Goal: Task Accomplishment & Management: Complete application form

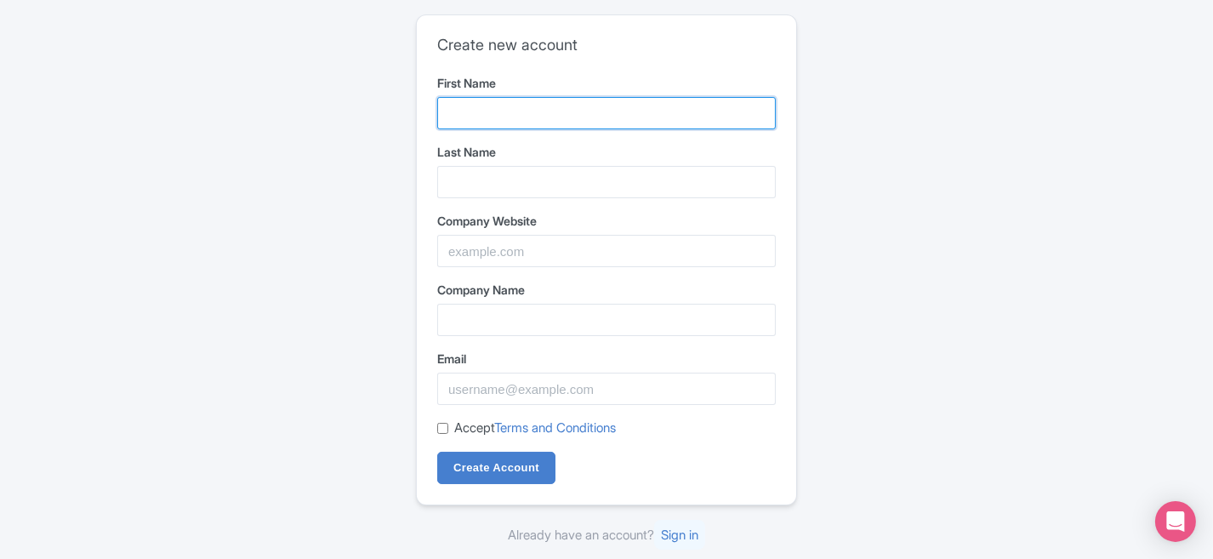
click at [475, 113] on input "First Name" at bounding box center [606, 113] width 339 height 32
type input "okech"
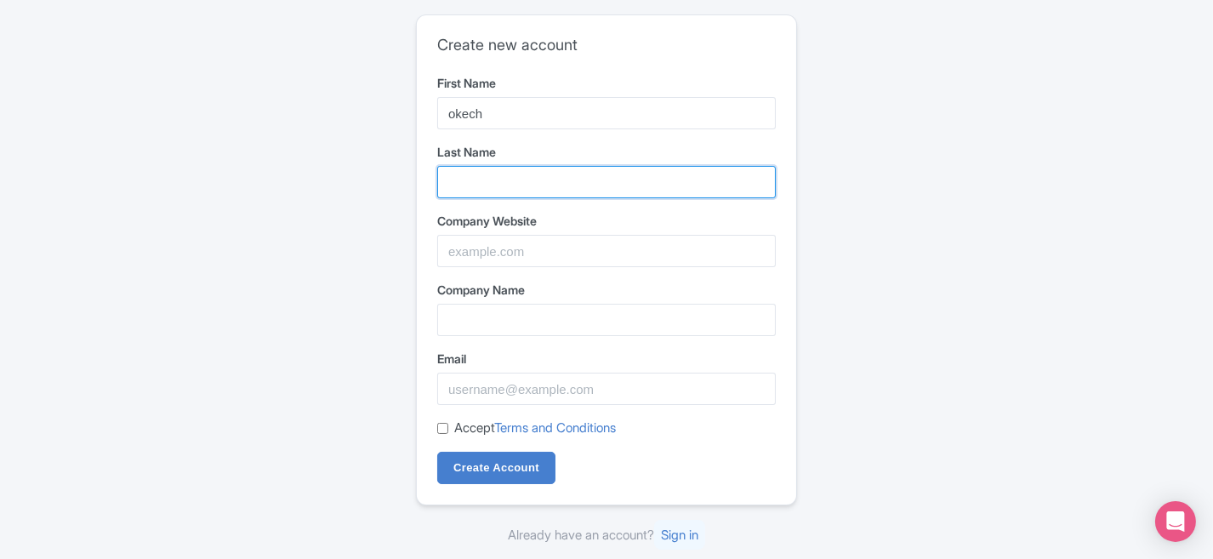
type input "[PERSON_NAME]"
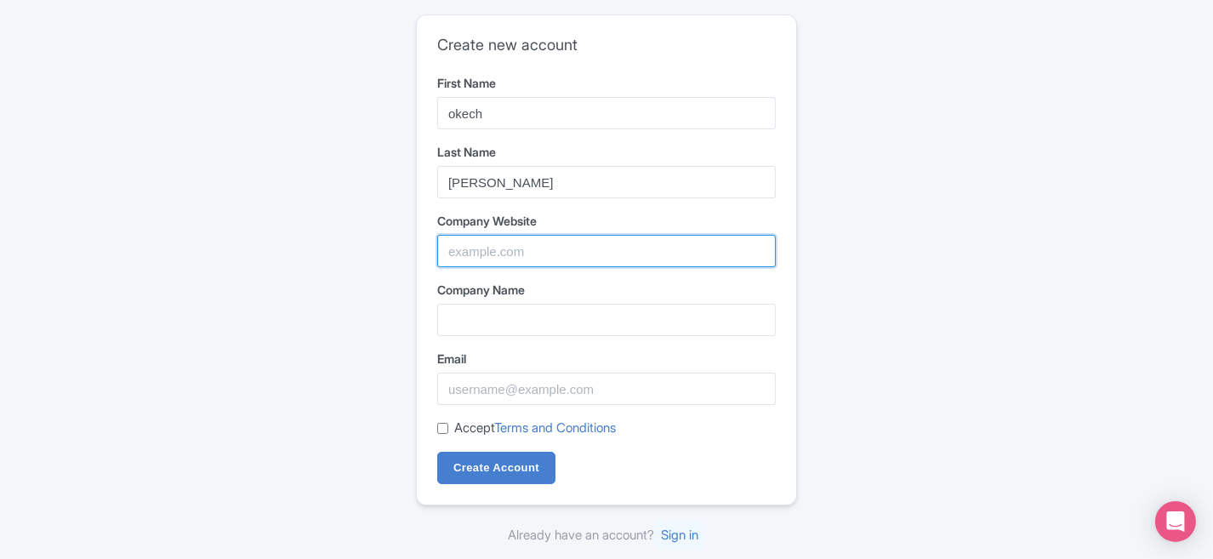
click at [480, 247] on input "Company Website" at bounding box center [606, 251] width 339 height 32
paste input "https://twinklestartours.com/"
type input "https://twinklestartours.com/"
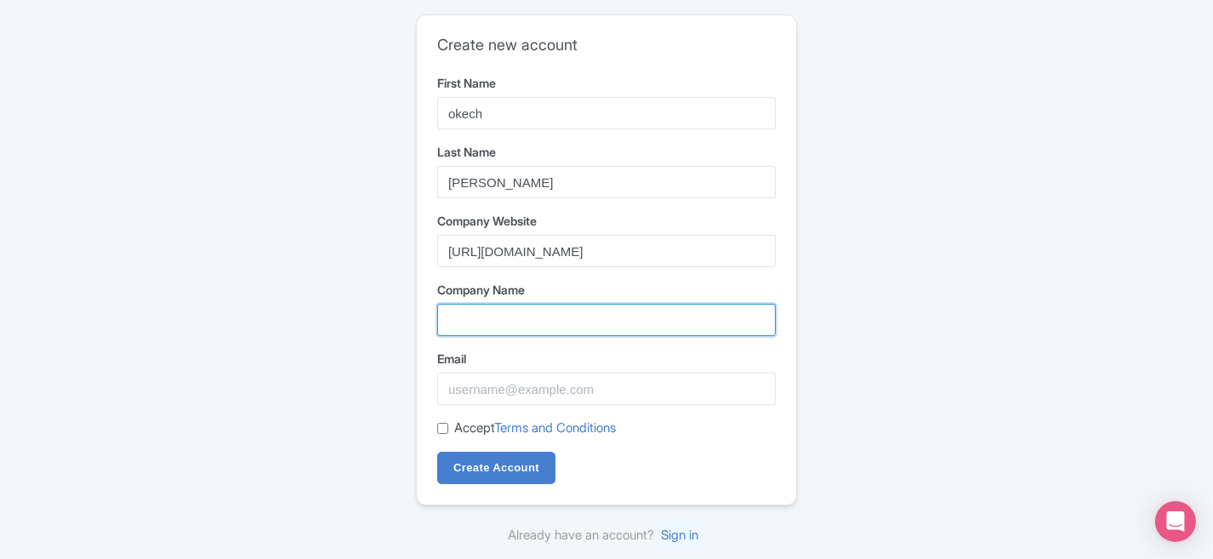
click at [472, 326] on input "Company Name" at bounding box center [606, 320] width 339 height 32
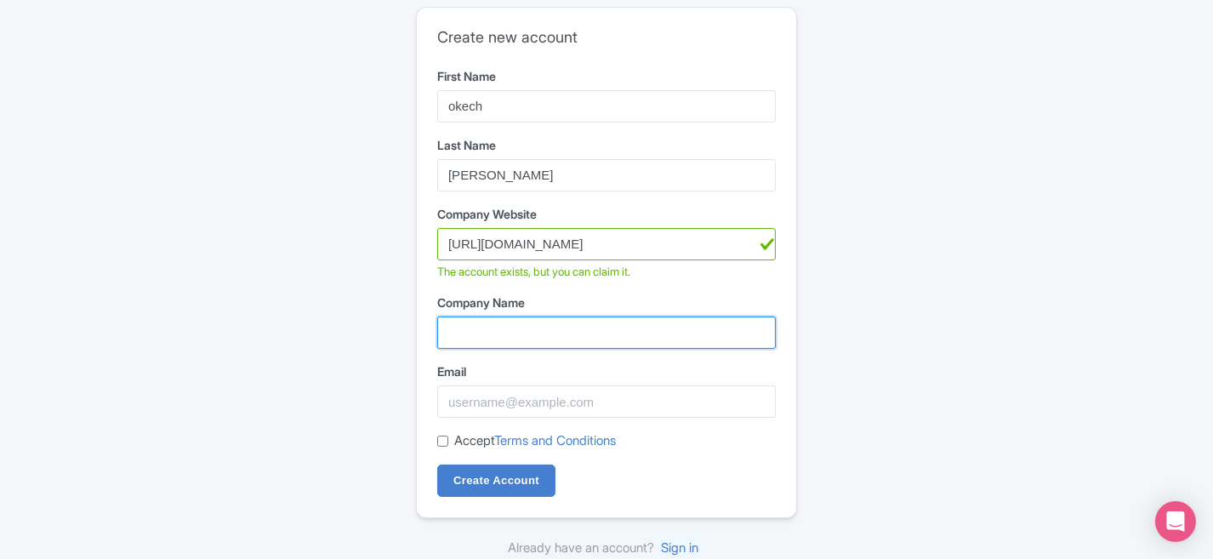
type input "Twinkle Star Tours"
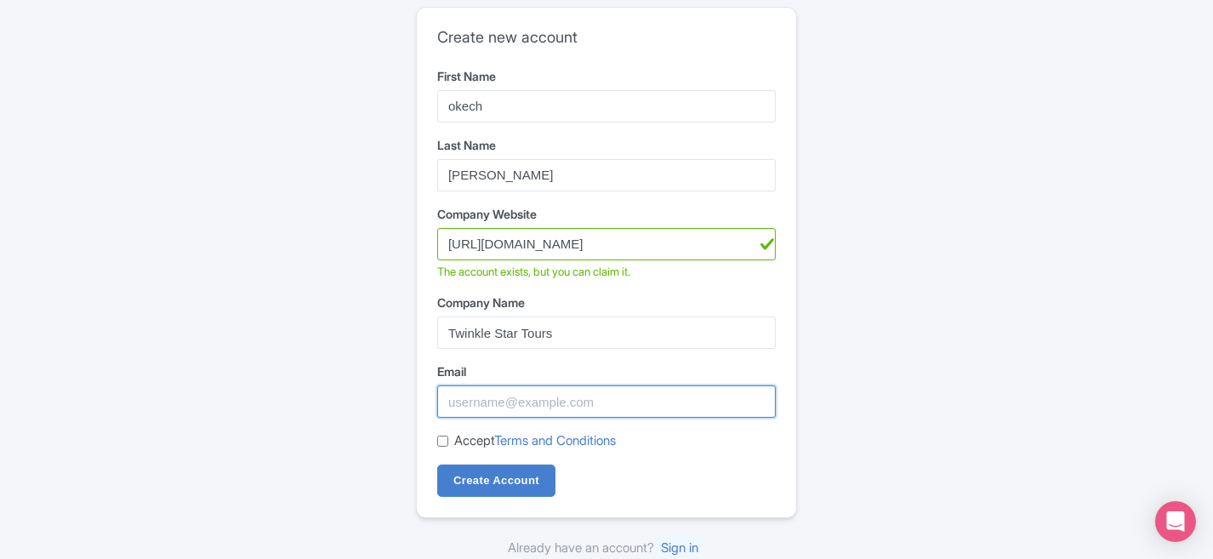
click at [465, 408] on input "Email" at bounding box center [606, 401] width 339 height 32
click at [469, 400] on input "Email" at bounding box center [606, 401] width 339 height 32
type input "k"
paste input "okechokech74@gmail.com"
type input "okechokech74@gmail.com"
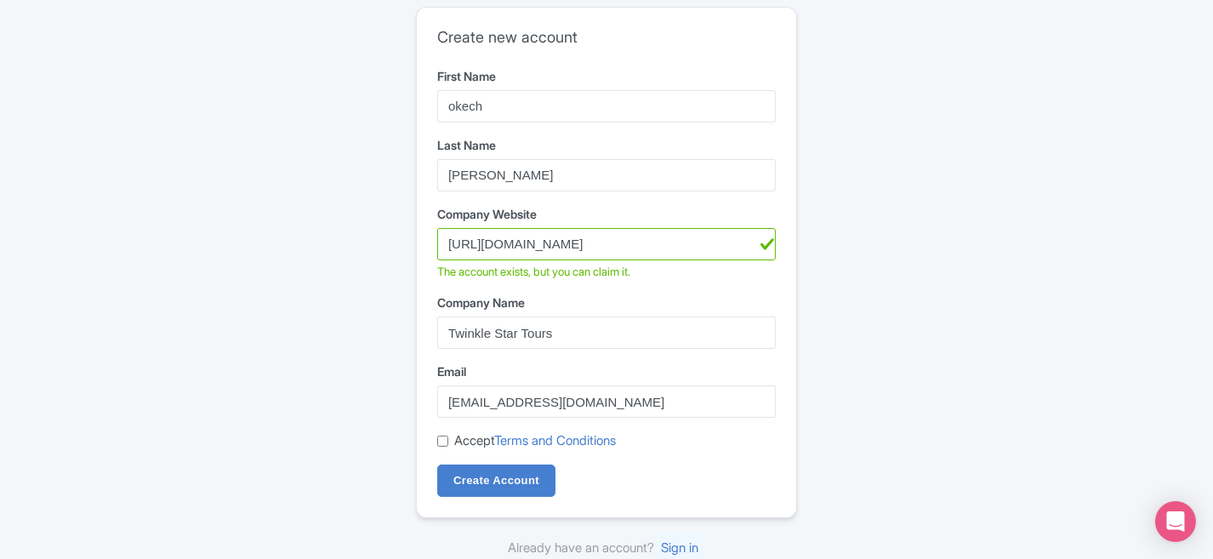
click at [442, 441] on input "Accept Terms and Conditions" at bounding box center [442, 441] width 11 height 11
checkbox input "true"
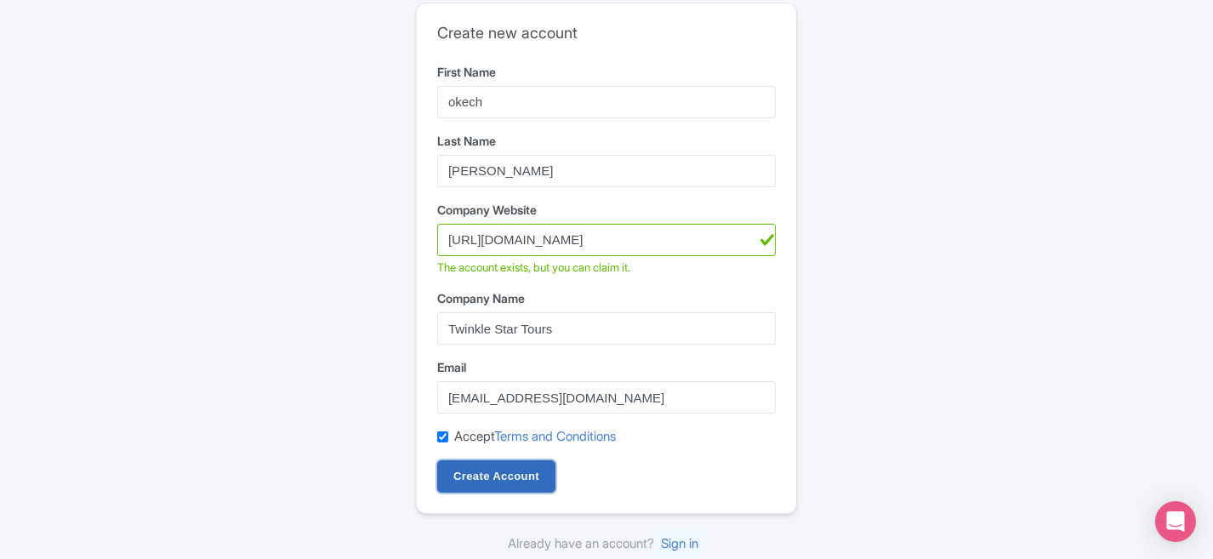
click at [504, 477] on input "Create Account" at bounding box center [496, 476] width 118 height 32
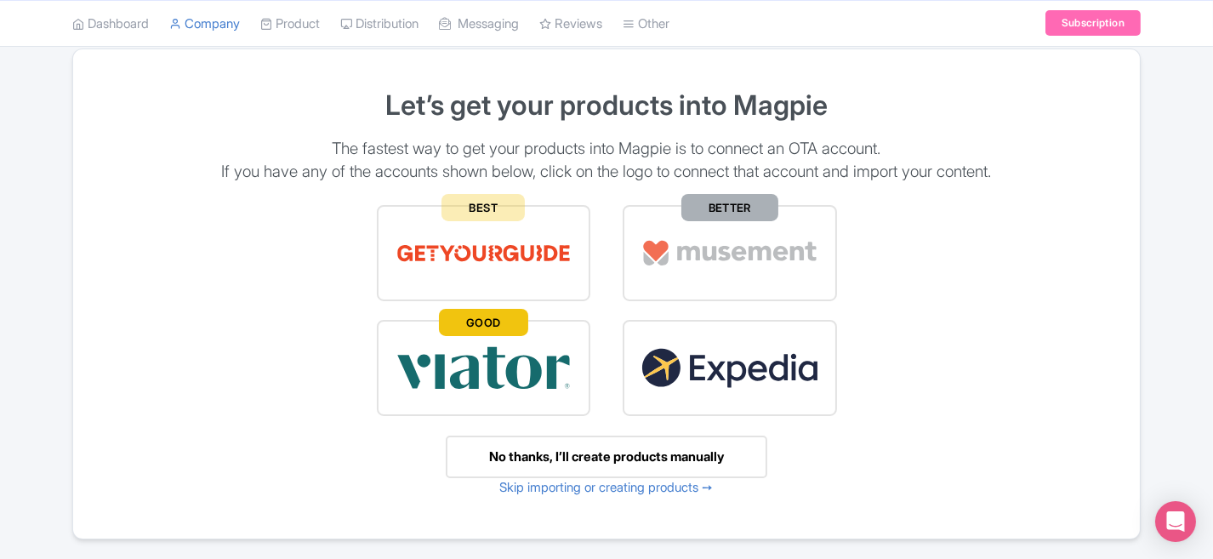
scroll to position [174, 0]
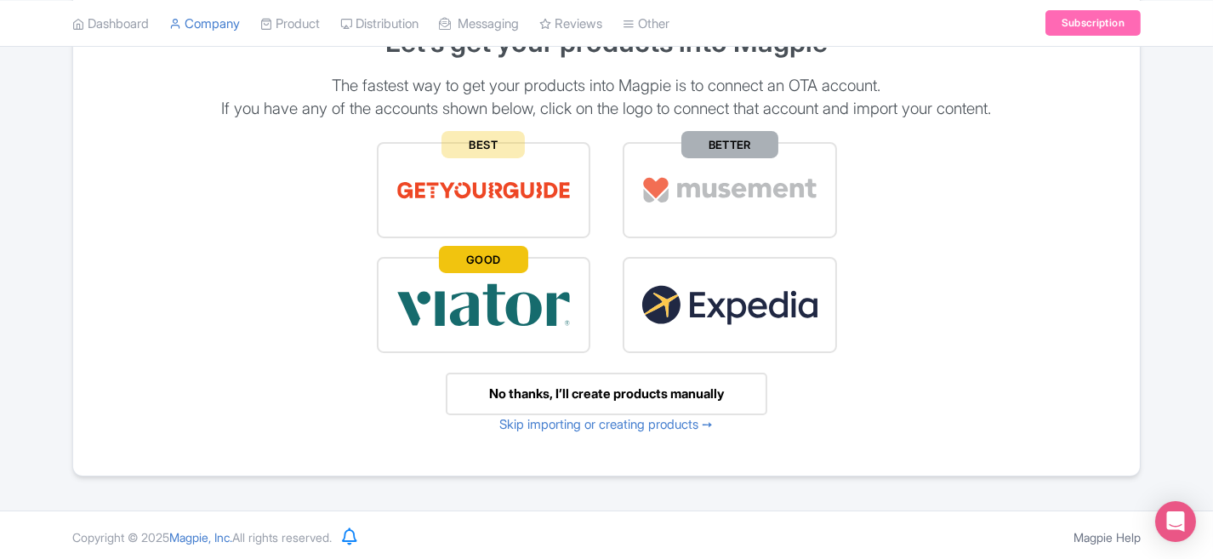
click at [596, 390] on div "No thanks, I’ll create products manually" at bounding box center [607, 394] width 322 height 43
